Goal: Information Seeking & Learning: Learn about a topic

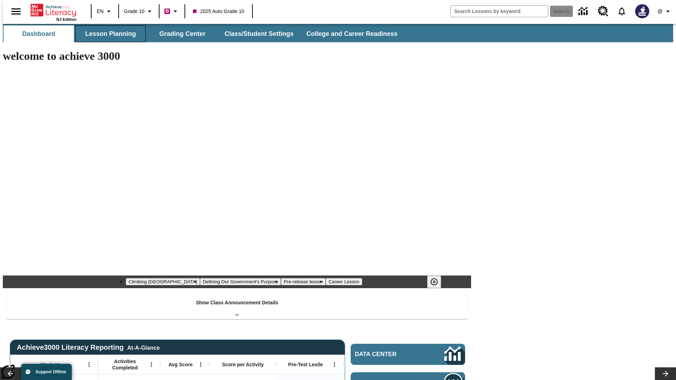
click at [108, 34] on button "Lesson Planning" at bounding box center [110, 33] width 70 height 17
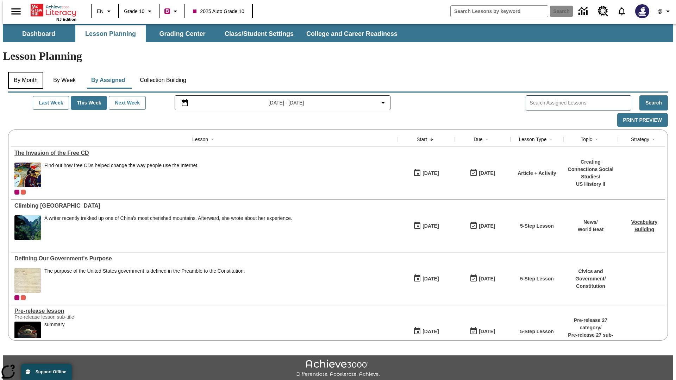
click at [24, 72] on button "By Month" at bounding box center [25, 80] width 35 height 17
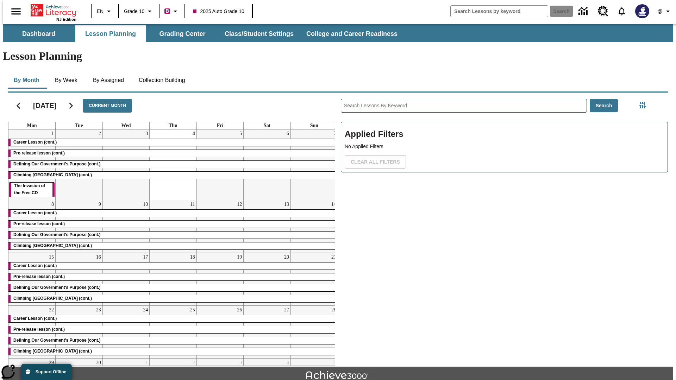
click at [170, 139] on div "Career Lesson (cont.)" at bounding box center [172, 142] width 329 height 7
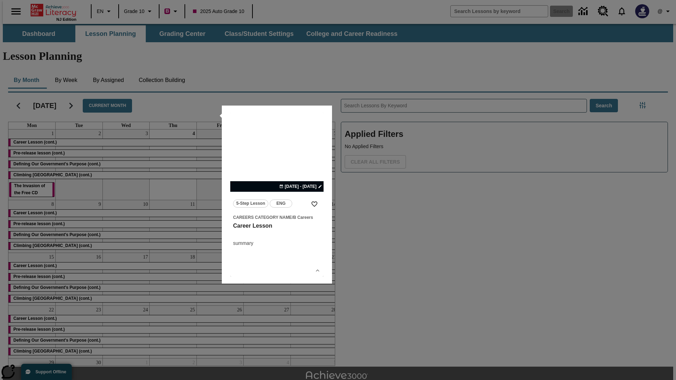
scroll to position [15, 0]
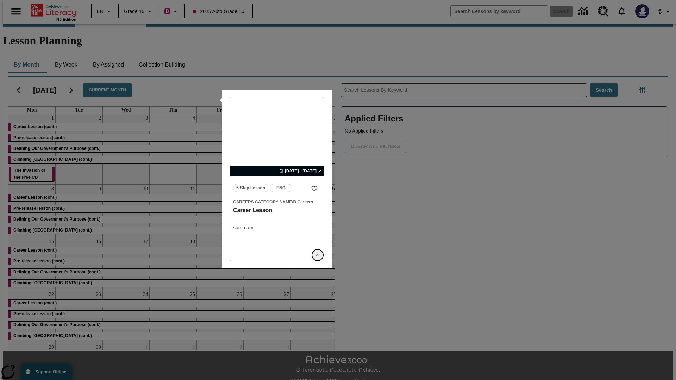
click at [317, 255] on icon "Show Details" at bounding box center [317, 255] width 7 height 7
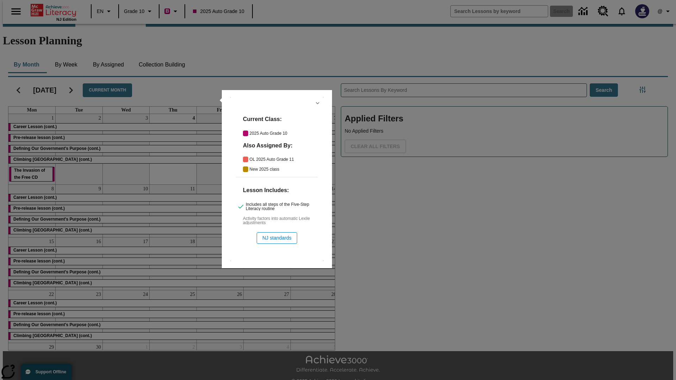
click at [317, 103] on icon "Hide Details" at bounding box center [317, 103] width 7 height 7
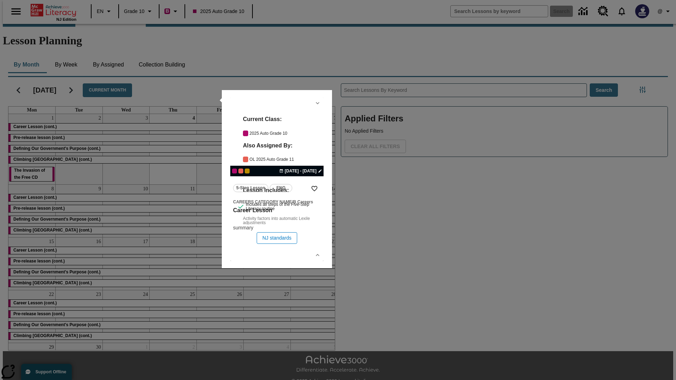
click at [277, 179] on link "lesson details" at bounding box center [276, 179] width 93 height 164
